Goal: Information Seeking & Learning: Learn about a topic

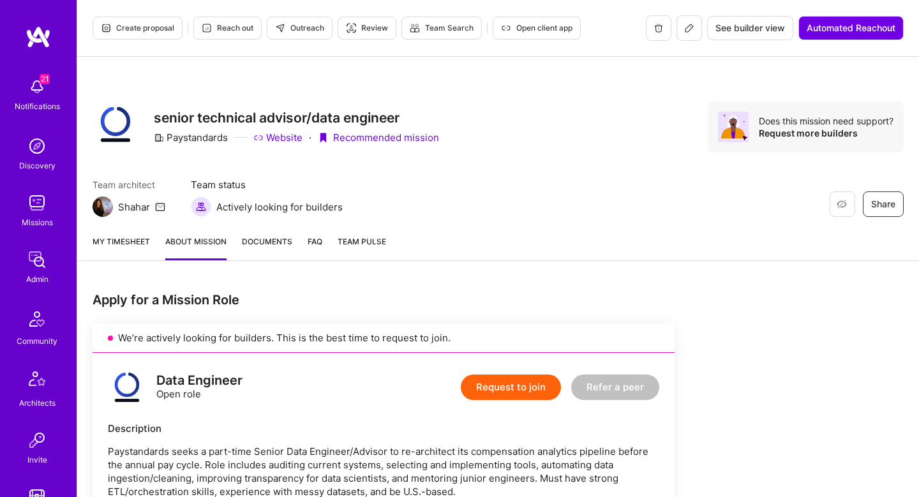
scroll to position [711, 0]
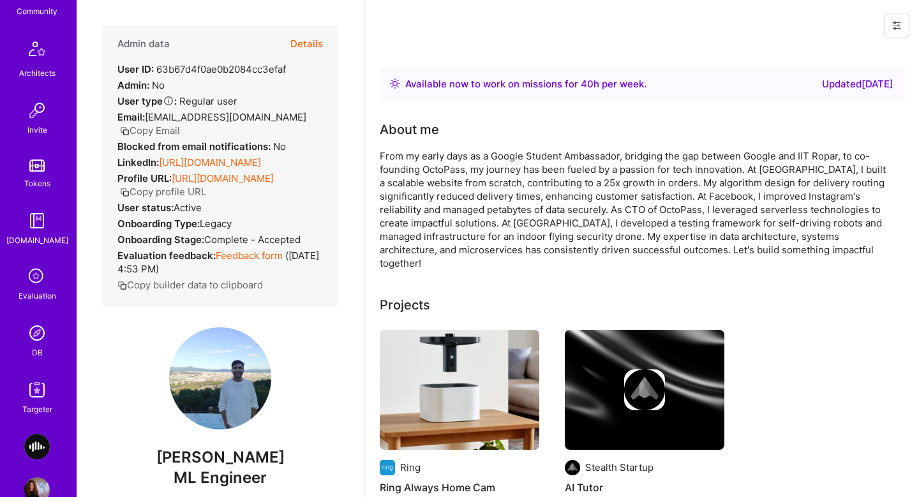
scroll to position [361, 0]
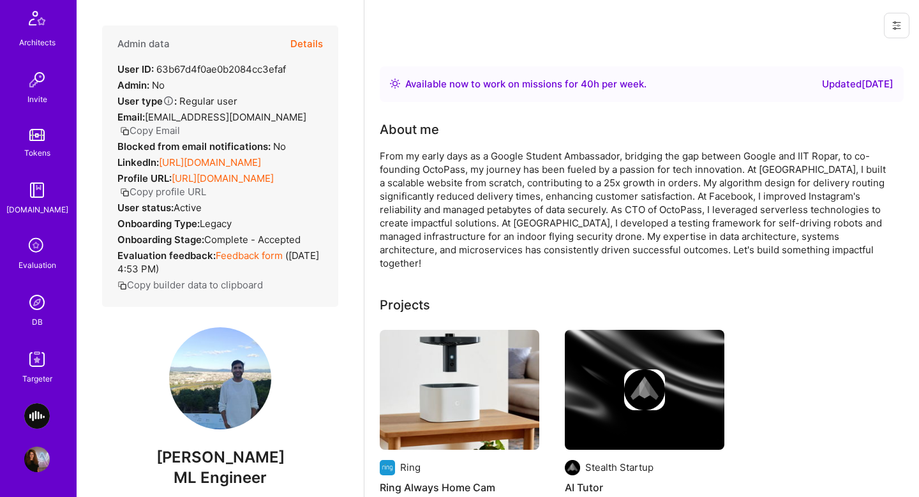
click at [47, 354] on img at bounding box center [37, 360] width 26 height 26
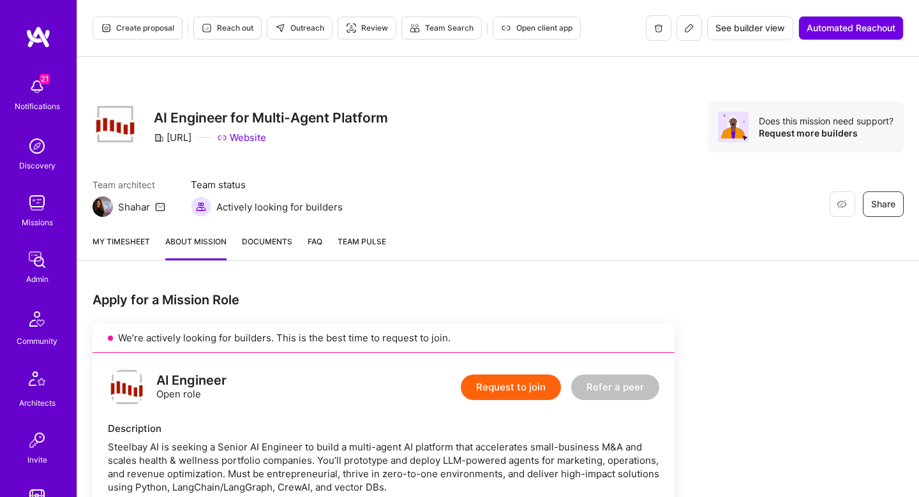
scroll to position [714, 0]
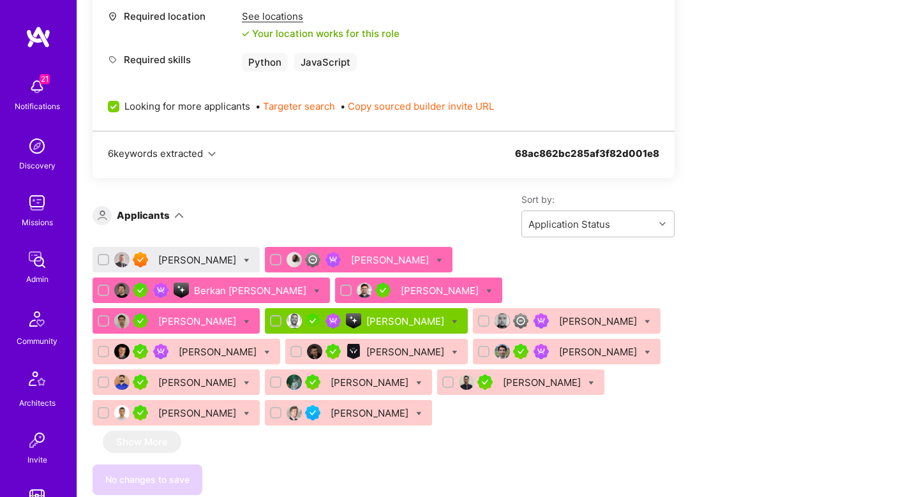
drag, startPoint x: 0, startPoint y: 0, endPoint x: 238, endPoint y: 294, distance: 378.1
click at [238, 294] on div "Berkan [PERSON_NAME]" at bounding box center [251, 290] width 115 height 13
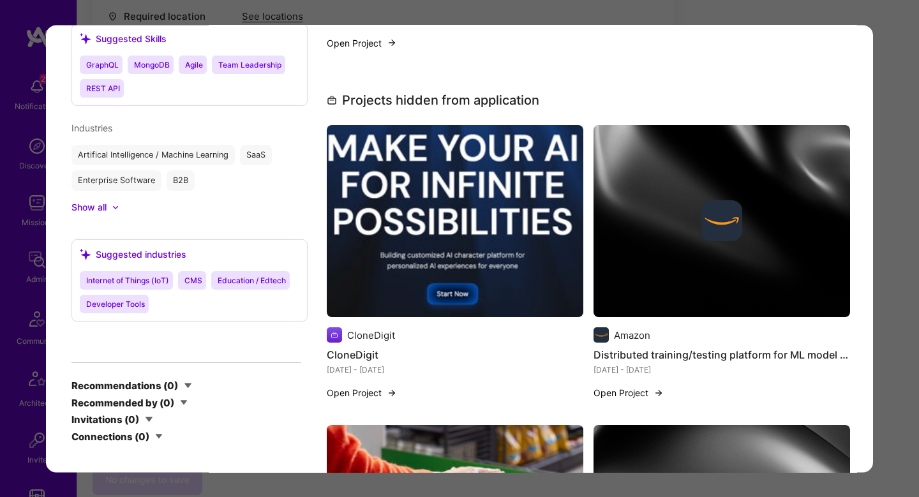
scroll to position [1014, 0]
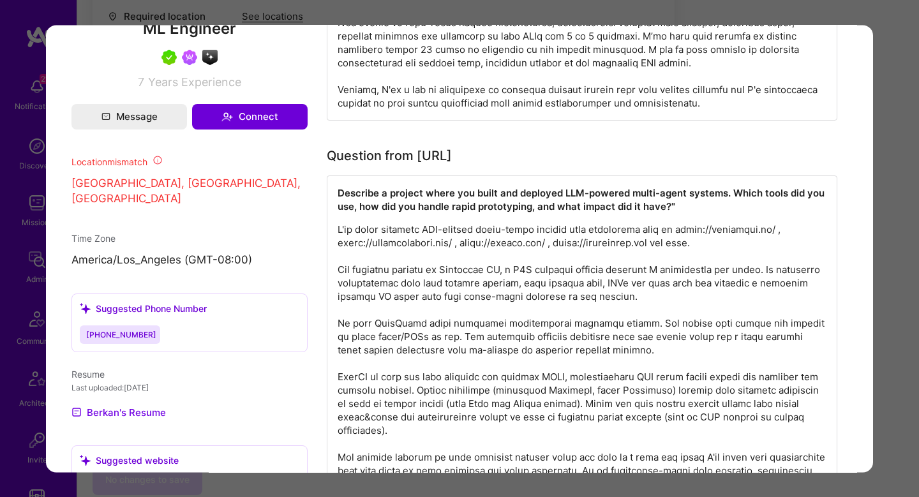
click at [909, 34] on div "Application 3 of 15 Builder Missing Requirements Required Location See location…" at bounding box center [459, 248] width 919 height 497
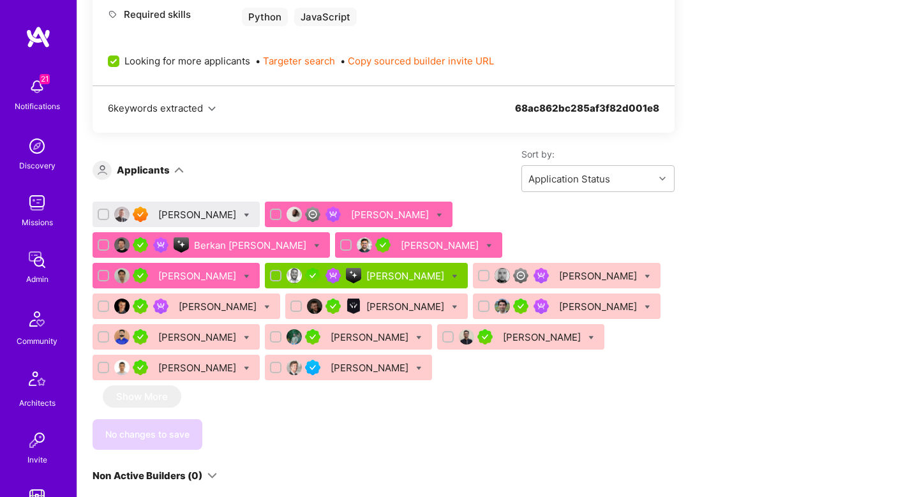
scroll to position [758, 0]
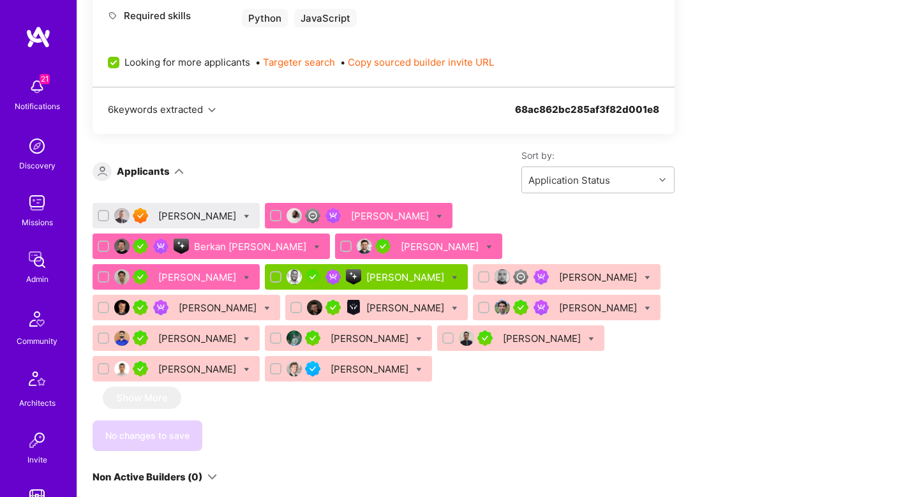
click at [238, 241] on div "Berkan [PERSON_NAME]" at bounding box center [251, 246] width 115 height 13
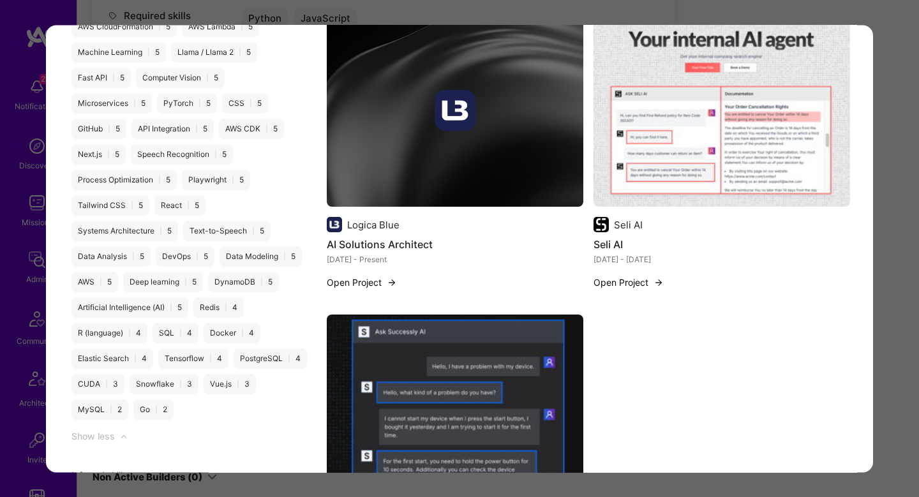
scroll to position [2116, 0]
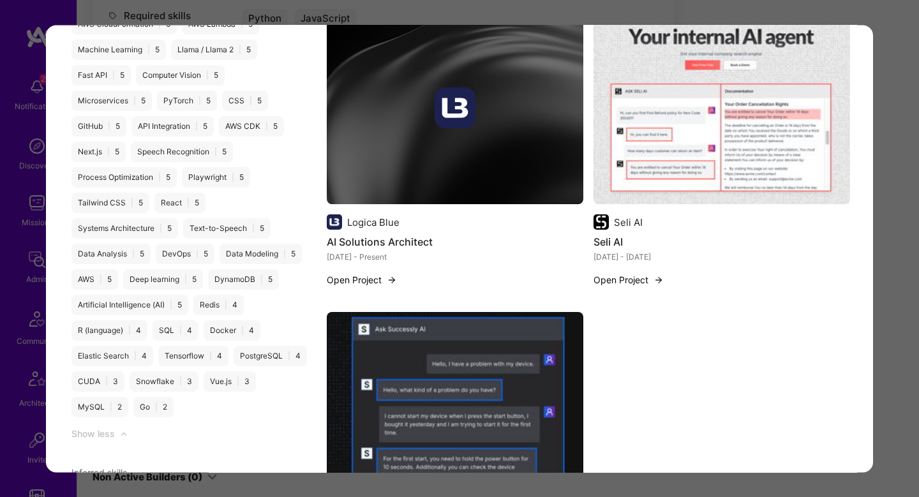
click at [366, 149] on img "modal" at bounding box center [455, 108] width 257 height 193
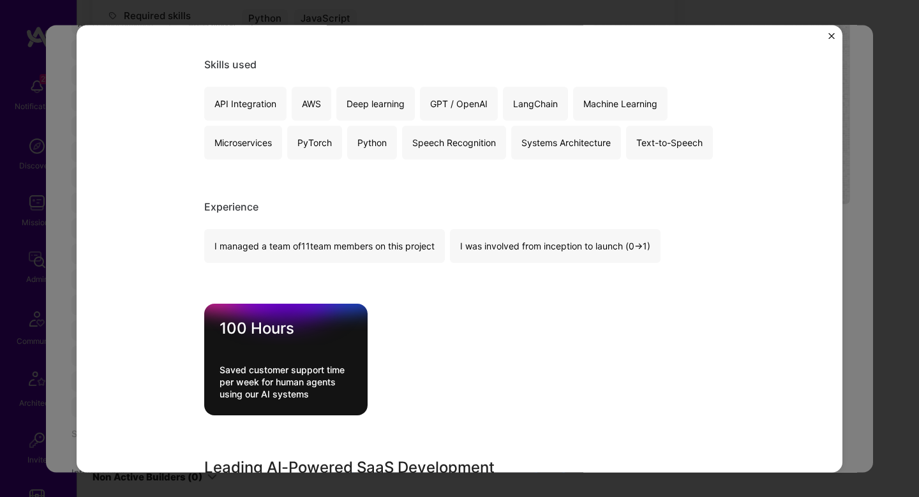
scroll to position [227, 0]
click at [860, 117] on div "AI Solutions Architect Logica Blue SaaS, B2B Role Tech Lead | AI Lead [DATE] - …" at bounding box center [459, 248] width 919 height 497
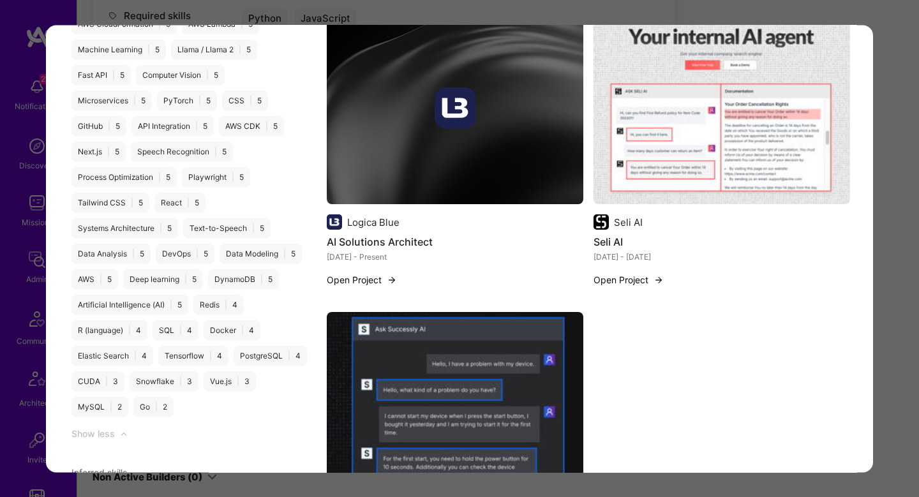
click at [803, 137] on img "modal" at bounding box center [722, 108] width 257 height 193
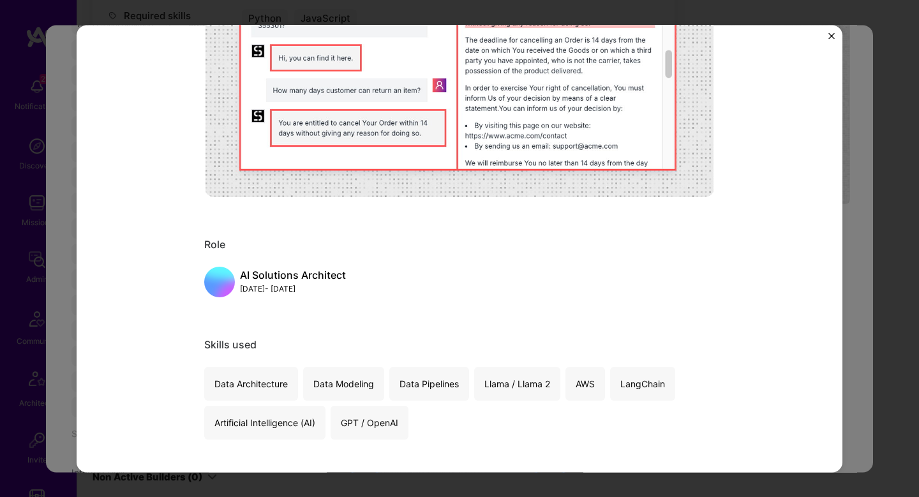
scroll to position [384, 0]
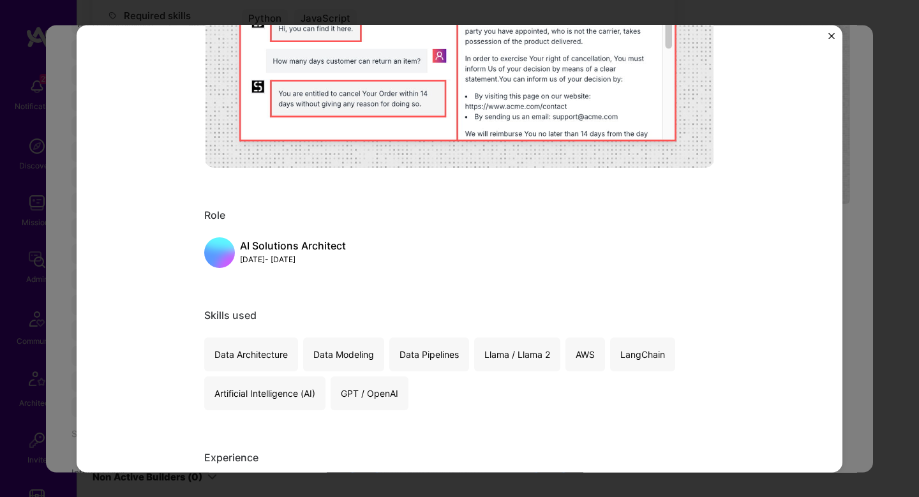
click at [864, 158] on div "Seli AI Seli AI Artifical Intelligence / Machine Learning Project link Role AI …" at bounding box center [459, 248] width 919 height 497
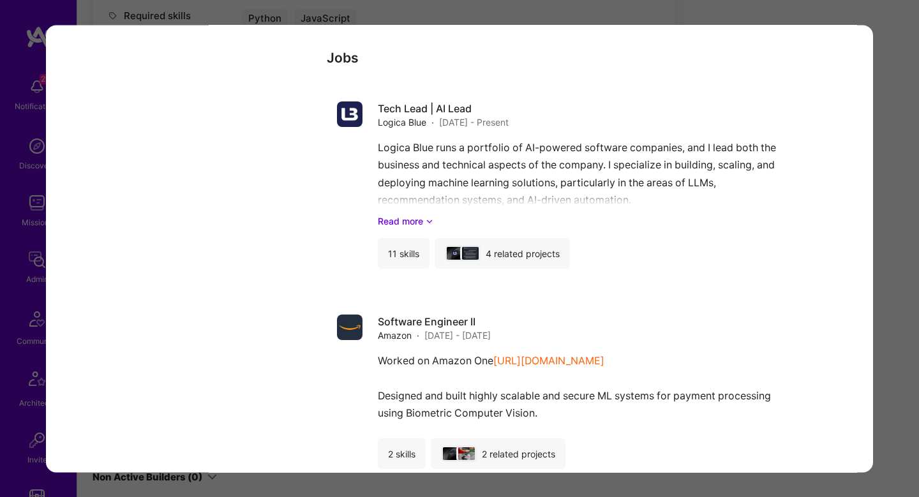
scroll to position [3647, 0]
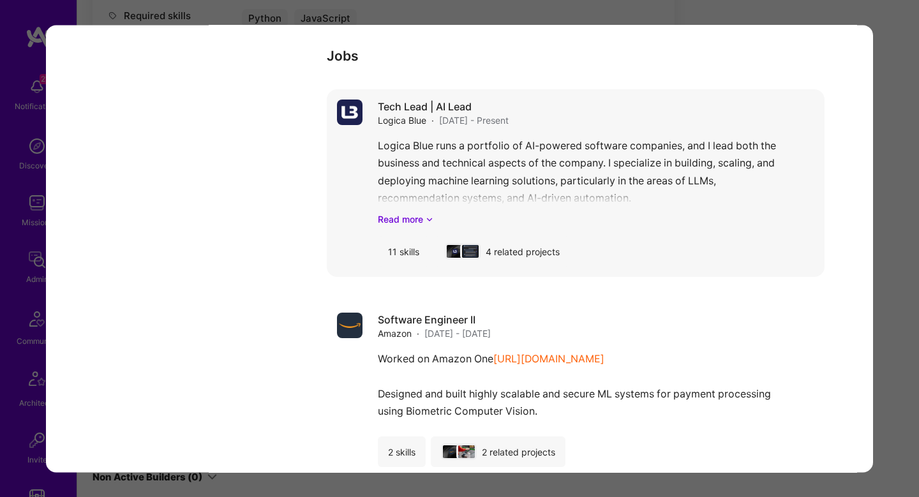
click at [577, 180] on div "Logica Blue runs a portfolio of AI-powered software companies, and I lead both …" at bounding box center [596, 182] width 437 height 89
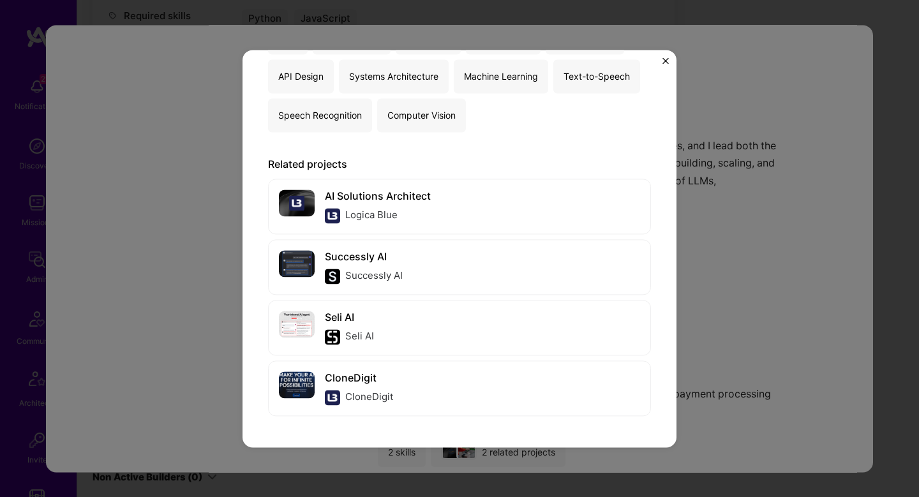
scroll to position [742, 0]
click at [746, 183] on div "Tech Lead | AI Lead Logica Blue · Artifical Intelligence / Machine Learning, B2…" at bounding box center [459, 248] width 919 height 497
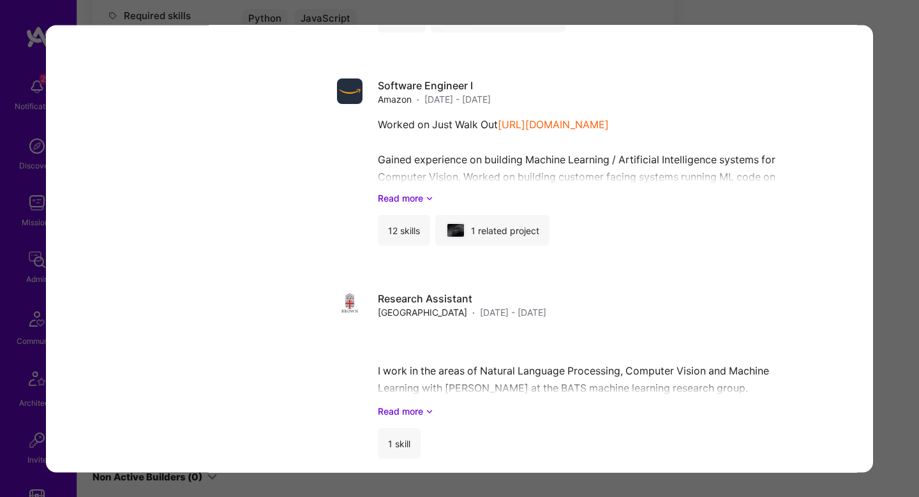
scroll to position [4081, 0]
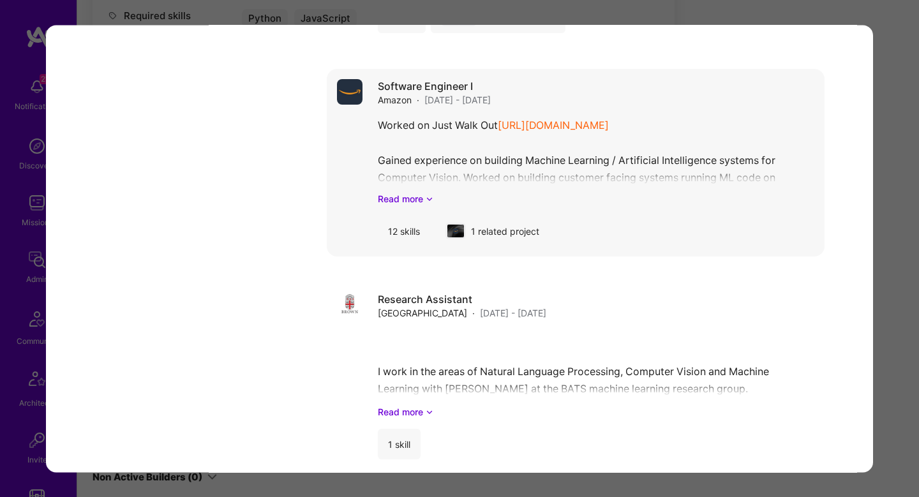
click at [486, 146] on div "Worked on Just Walk Out [URL][DOMAIN_NAME] Gained experience on building Machin…" at bounding box center [596, 161] width 437 height 89
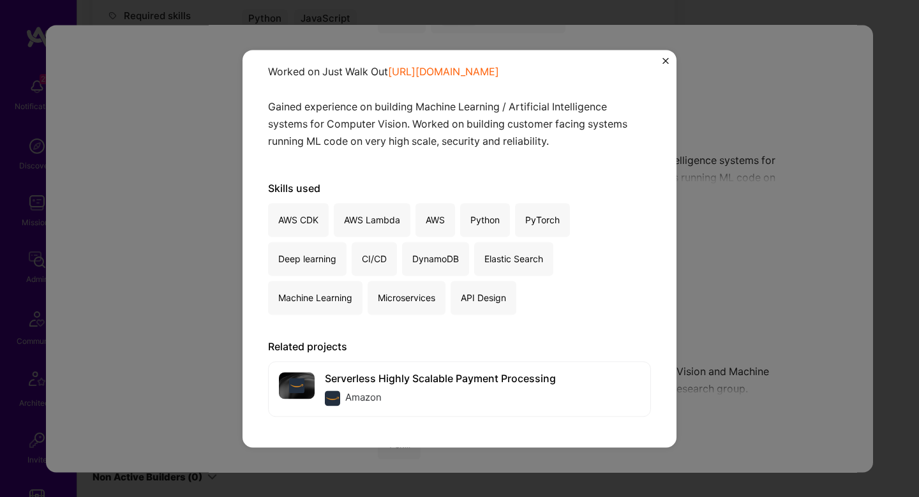
scroll to position [135, 0]
click at [710, 192] on div "Software Engineer I Amazon · Artifical Intelligence / Machine Learning · [DATE]…" at bounding box center [459, 248] width 919 height 497
click at [731, 153] on div "Software Engineer I Amazon · Artifical Intelligence / Machine Learning · [DATE]…" at bounding box center [459, 248] width 919 height 497
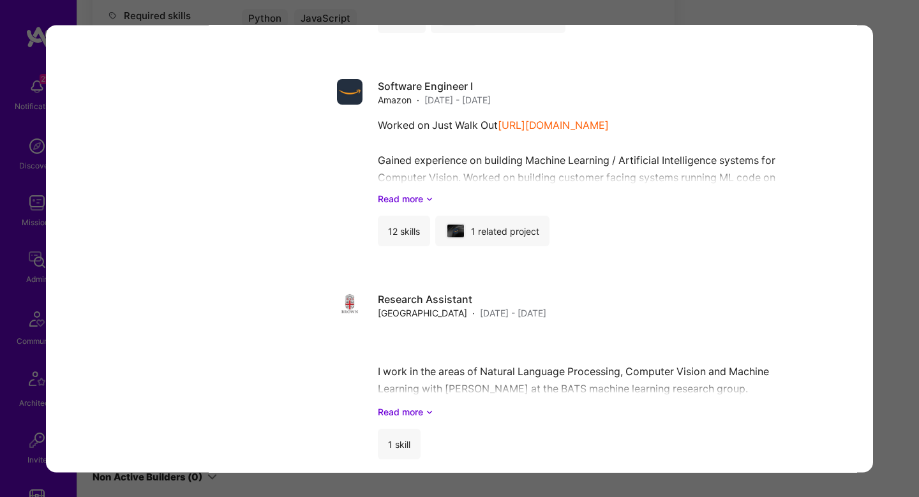
click at [731, 153] on div "Worked on Just Walk Out [URL][DOMAIN_NAME] Gained experience on building Machin…" at bounding box center [596, 161] width 437 height 89
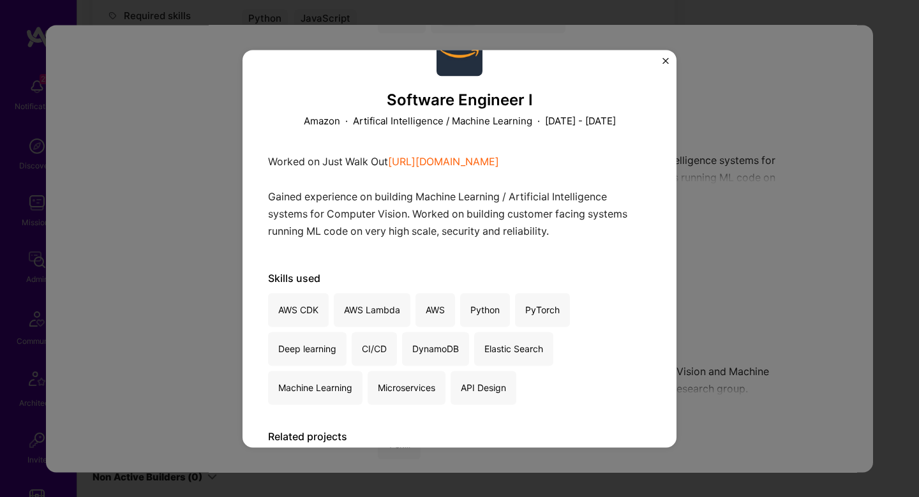
scroll to position [52, 0]
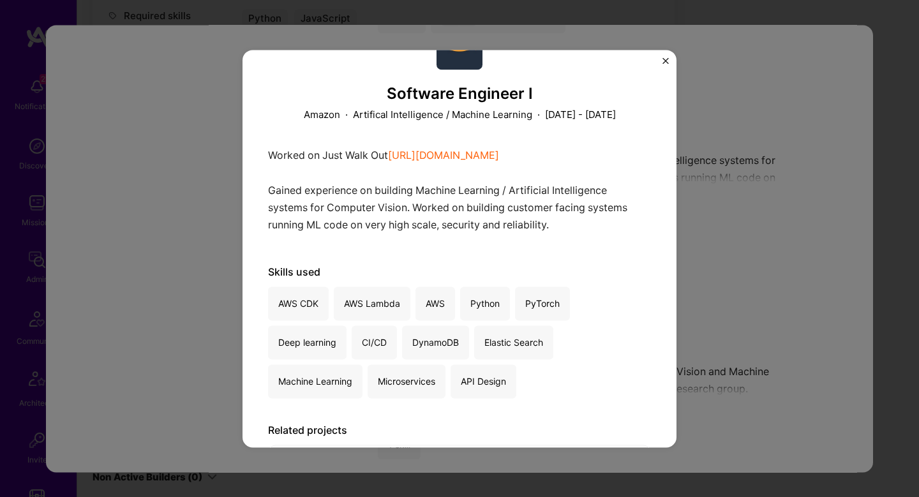
click at [754, 188] on div "Software Engineer I Amazon · Artifical Intelligence / Machine Learning · [DATE]…" at bounding box center [459, 248] width 919 height 497
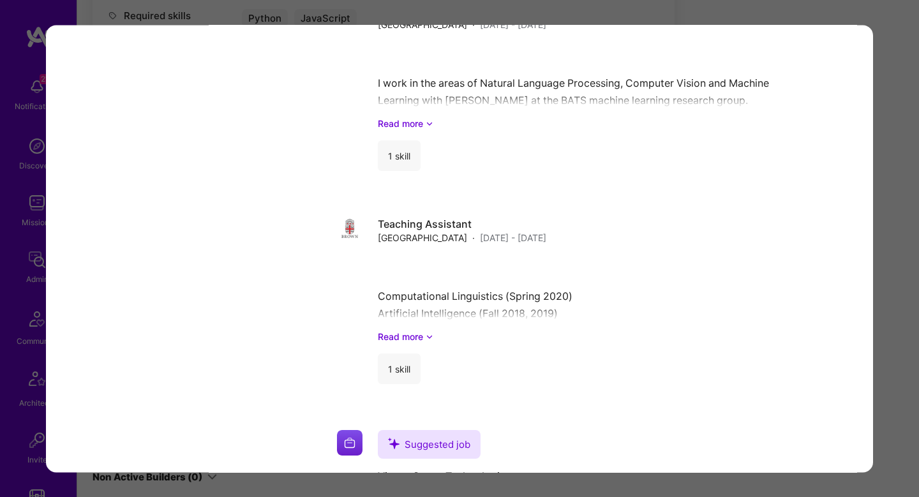
scroll to position [4453, 0]
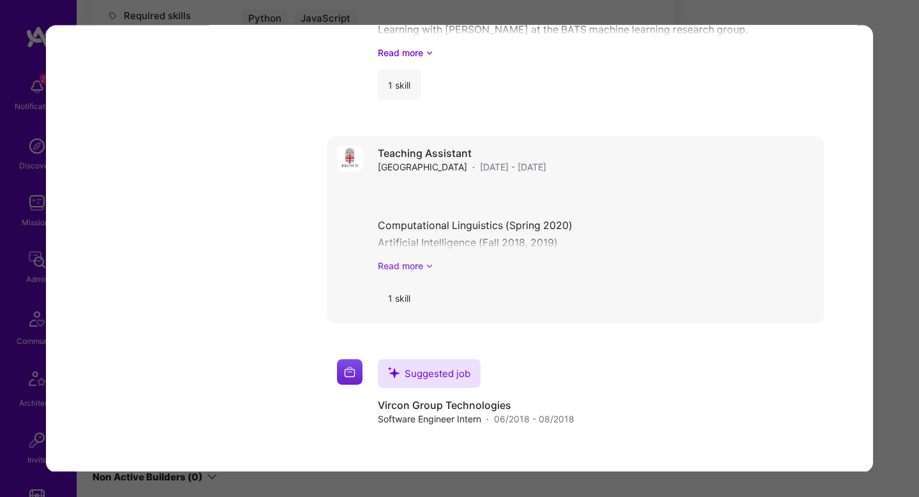
click at [630, 262] on link "Read more" at bounding box center [596, 266] width 437 height 13
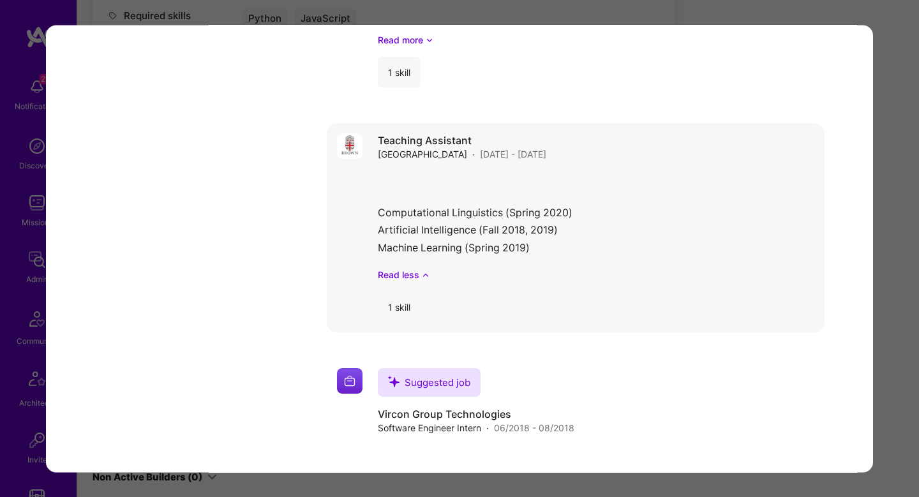
click at [536, 148] on h4 "Teaching Assistant" at bounding box center [462, 141] width 169 height 14
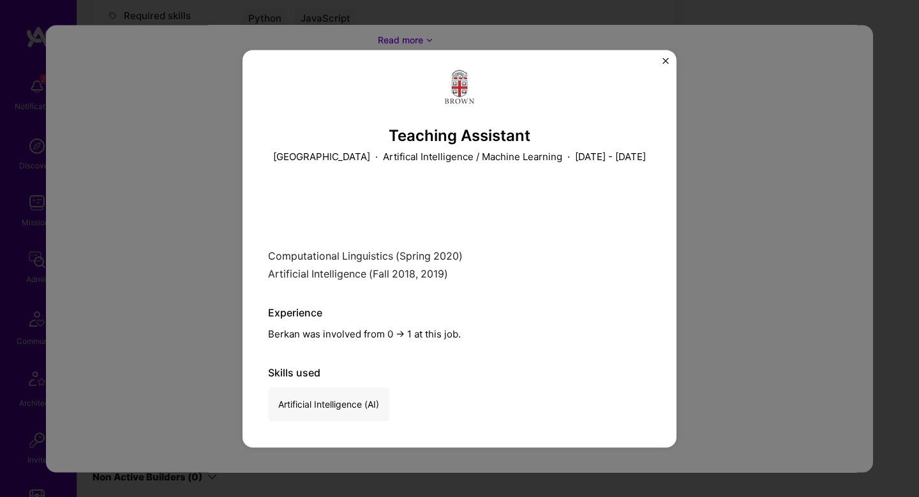
scroll to position [22, 0]
click at [206, 319] on div "Teaching Assistant [GEOGRAPHIC_DATA] · Artifical Intelligence / Machine Learnin…" at bounding box center [459, 248] width 919 height 497
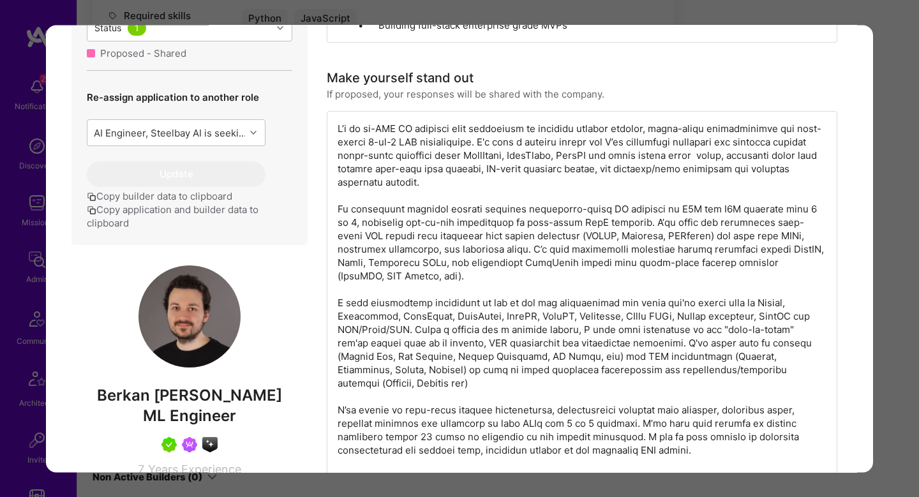
scroll to position [628, 0]
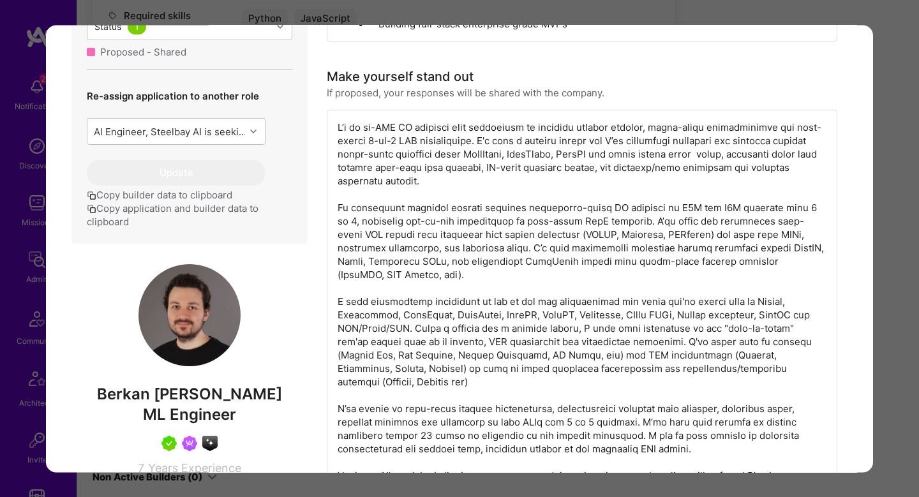
click at [889, 209] on div "Application 3 of 15 Builder Missing Requirements Required Location See location…" at bounding box center [459, 248] width 919 height 497
